Goal: Complete application form: Complete application form

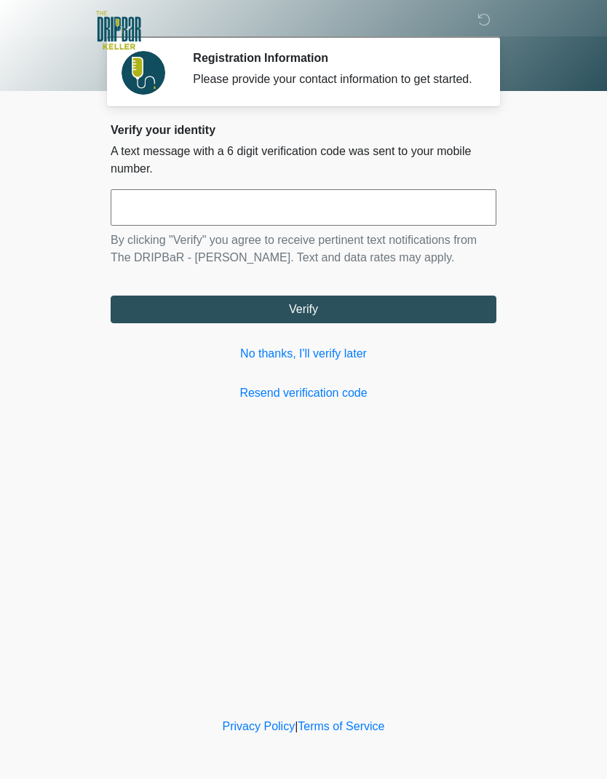
click at [277, 218] on input "text" at bounding box center [304, 207] width 386 height 36
type input "******"
click at [433, 323] on button "Verify" at bounding box center [304, 310] width 386 height 28
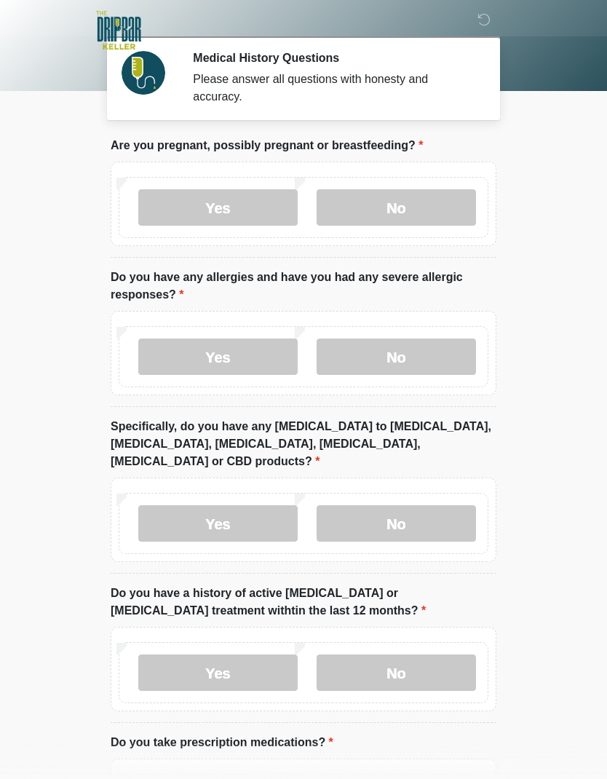
click at [417, 198] on label "No" at bounding box center [397, 207] width 160 height 36
click at [420, 373] on label "No" at bounding box center [397, 357] width 160 height 36
click at [423, 507] on label "No" at bounding box center [397, 523] width 160 height 36
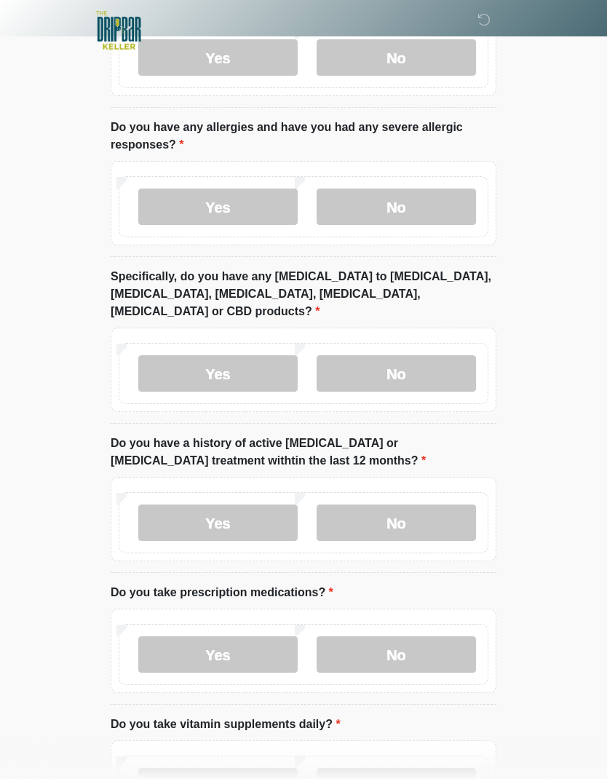
scroll to position [151, 0]
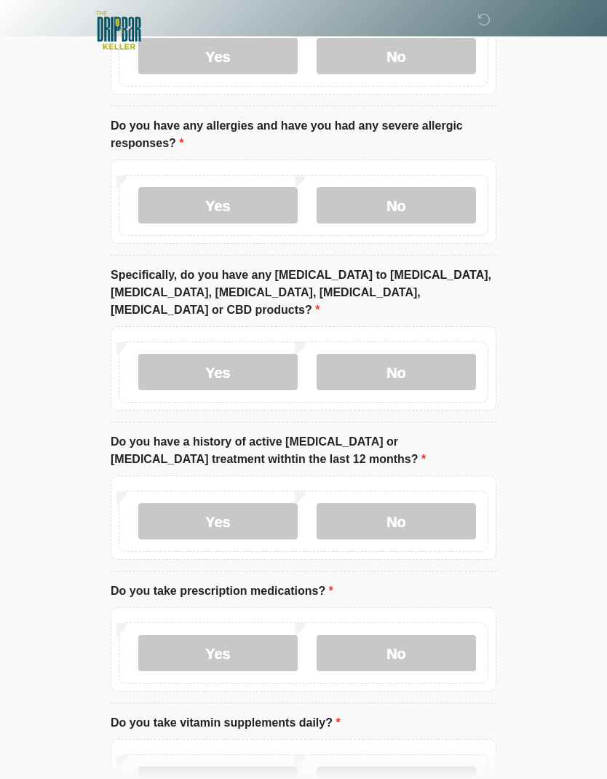
click at [441, 508] on label "No" at bounding box center [397, 521] width 160 height 36
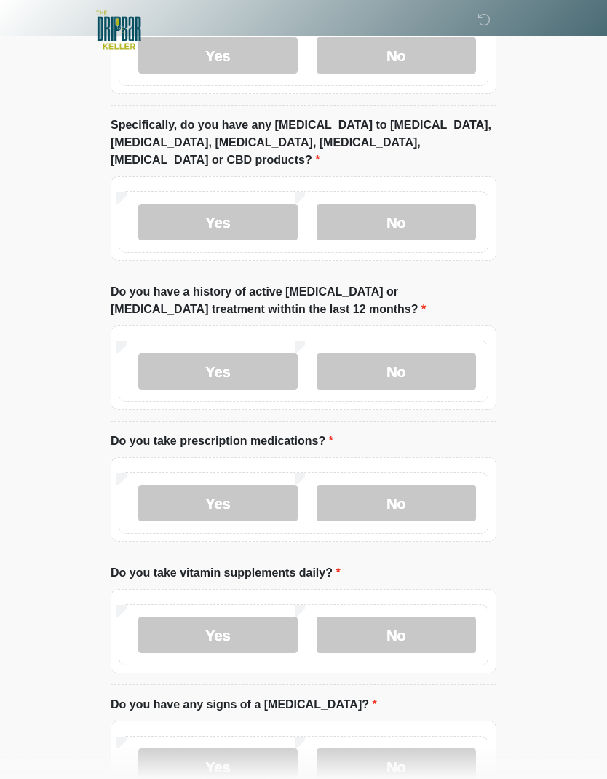
scroll to position [339, 0]
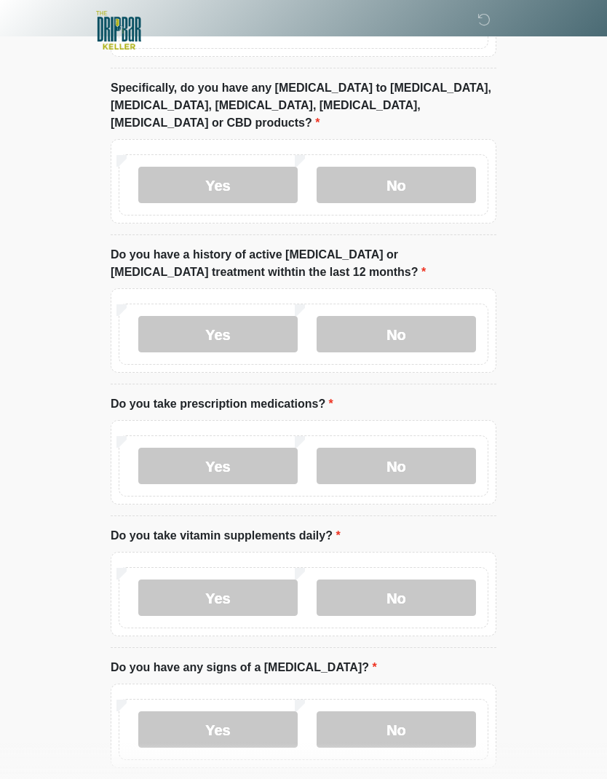
click at [418, 448] on label "No" at bounding box center [397, 466] width 160 height 36
click at [421, 580] on label "No" at bounding box center [397, 598] width 160 height 36
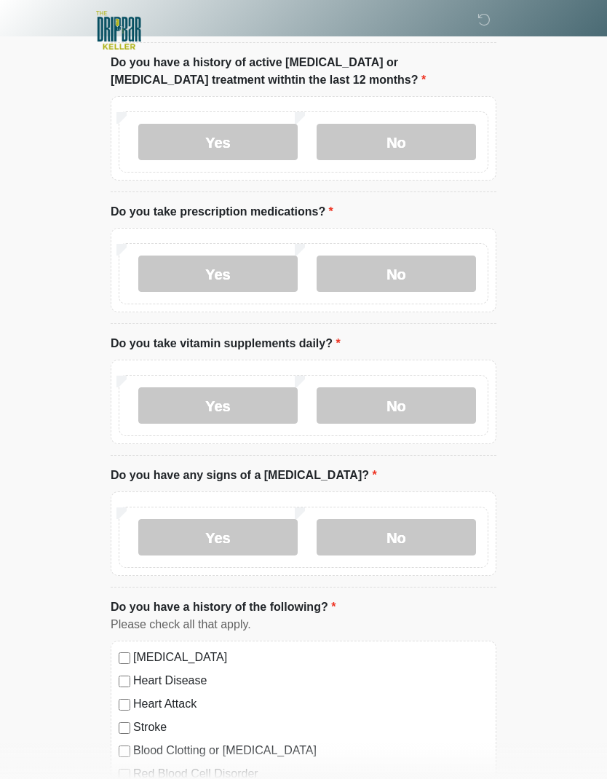
scroll to position [535, 0]
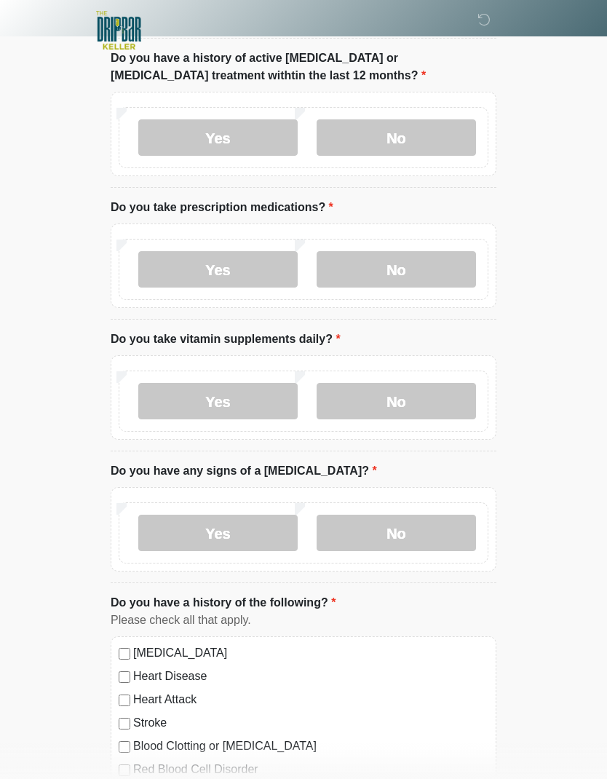
click at [425, 515] on label "No" at bounding box center [397, 533] width 160 height 36
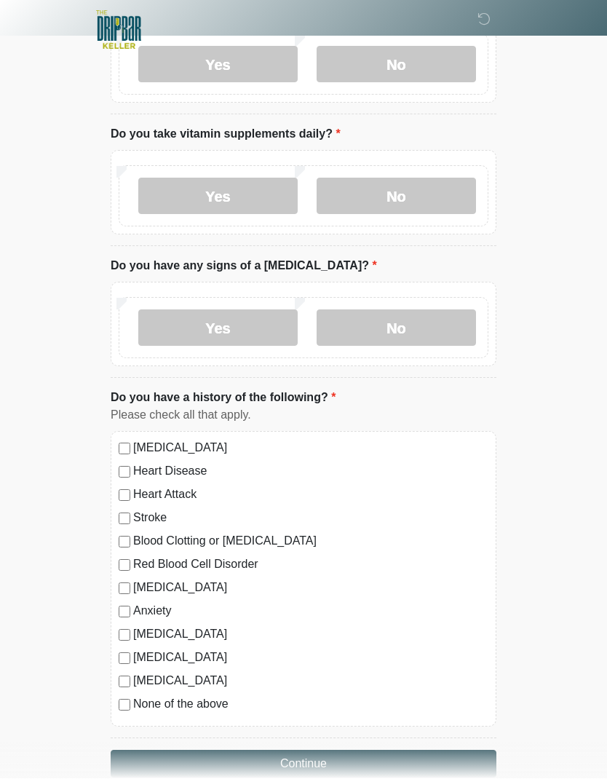
scroll to position [739, 0]
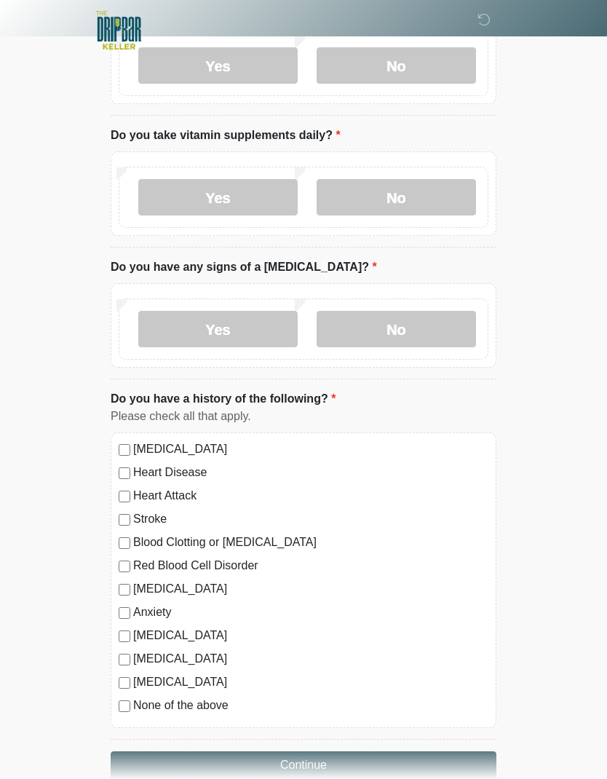
click at [221, 697] on label "None of the above" at bounding box center [310, 705] width 355 height 17
click at [342, 752] on button "Continue" at bounding box center [304, 766] width 386 height 28
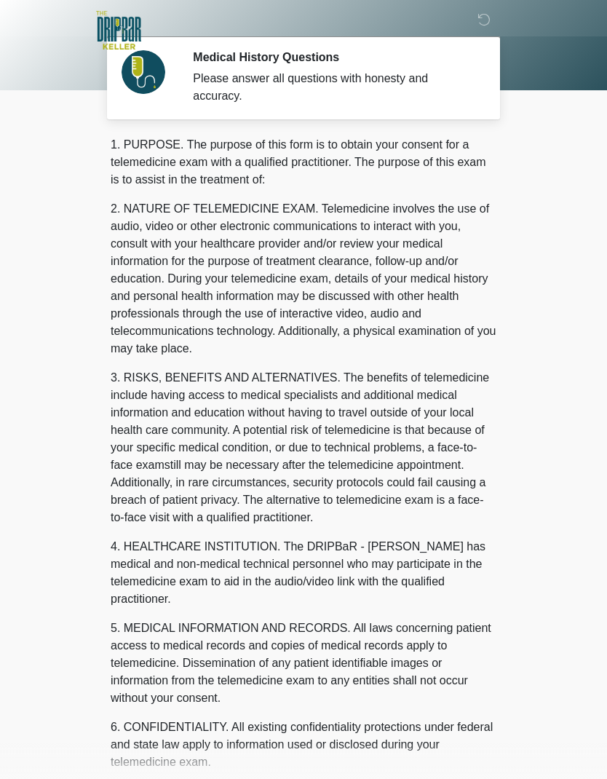
scroll to position [0, 0]
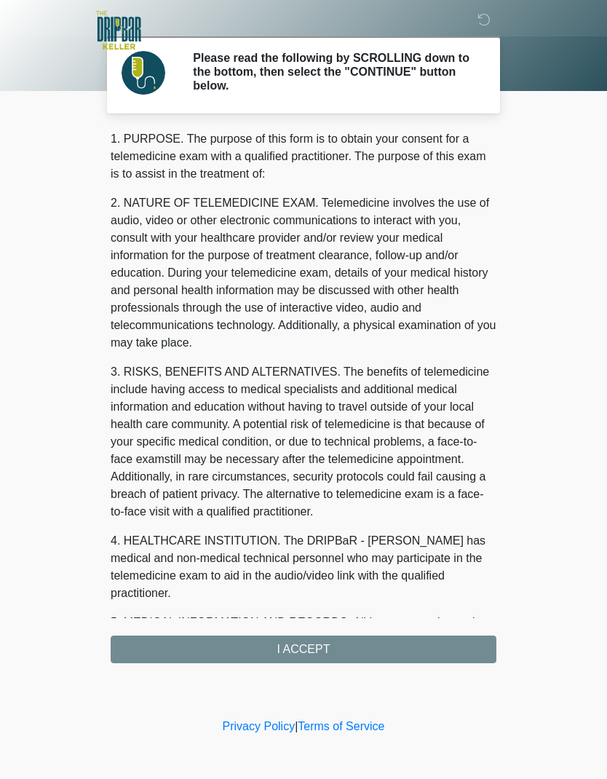
click at [435, 654] on div "1. PURPOSE. The purpose of this form is to obtain your consent for a telemedici…" at bounding box center [304, 396] width 386 height 533
click at [430, 654] on div "1. PURPOSE. The purpose of this form is to obtain your consent for a telemedici…" at bounding box center [304, 396] width 386 height 533
click at [420, 651] on div "1. PURPOSE. The purpose of this form is to obtain your consent for a telemedici…" at bounding box center [304, 396] width 386 height 533
click at [336, 653] on div "1. PURPOSE. The purpose of this form is to obtain your consent for a telemedici…" at bounding box center [304, 396] width 386 height 533
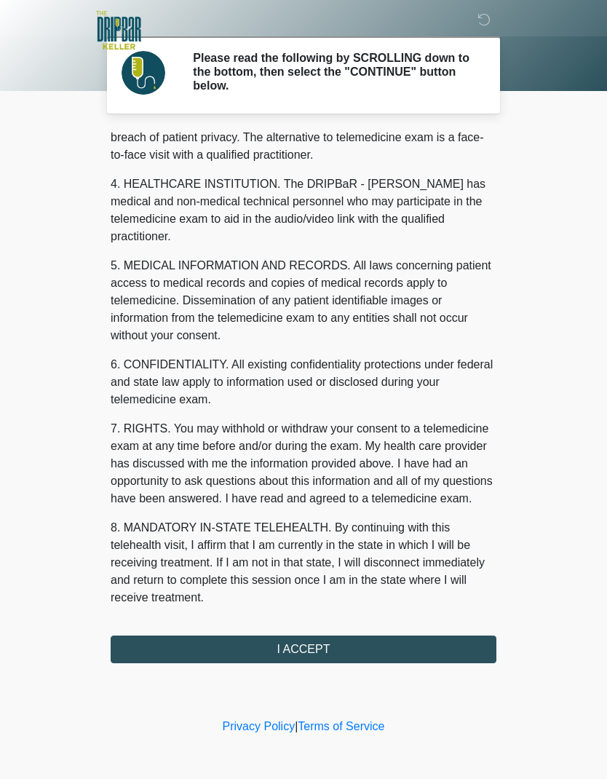
scroll to position [357, 0]
click at [320, 645] on button "I ACCEPT" at bounding box center [304, 650] width 386 height 28
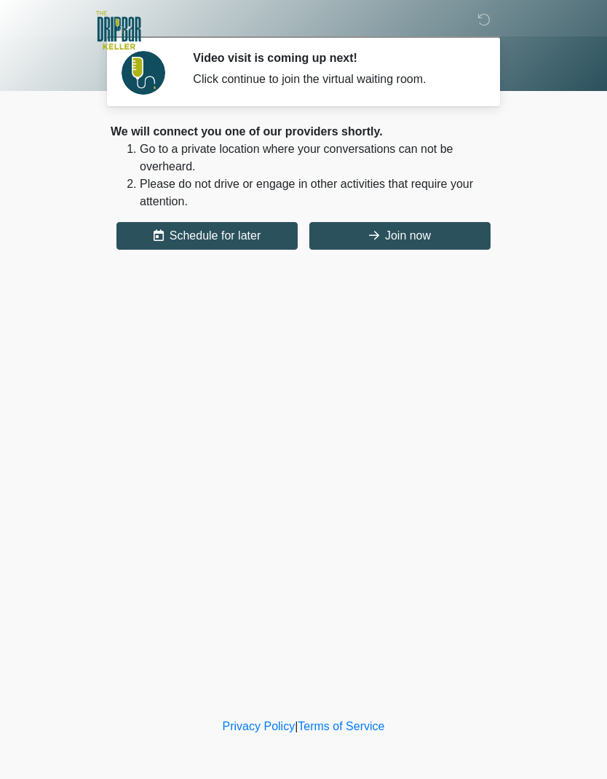
click at [436, 240] on button "Join now" at bounding box center [400, 236] width 181 height 28
